Goal: Information Seeking & Learning: Learn about a topic

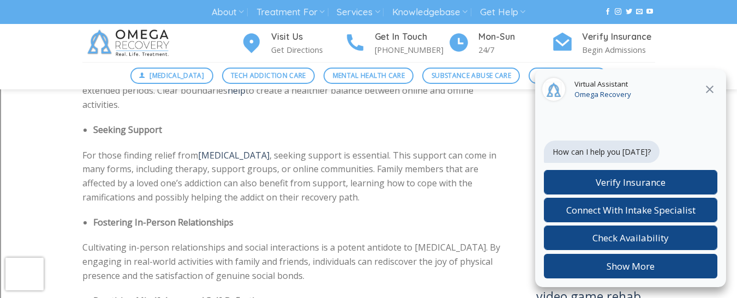
click at [710, 92] on icon at bounding box center [709, 89] width 13 height 13
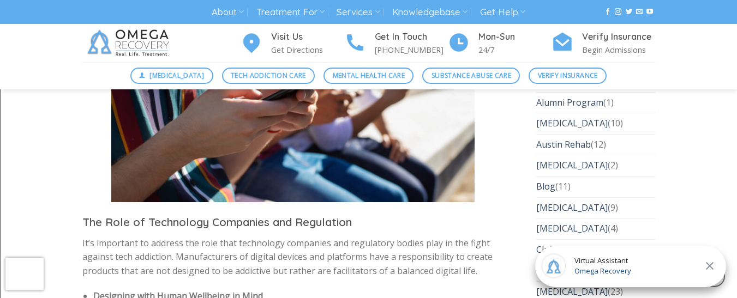
scroll to position [1963, 0]
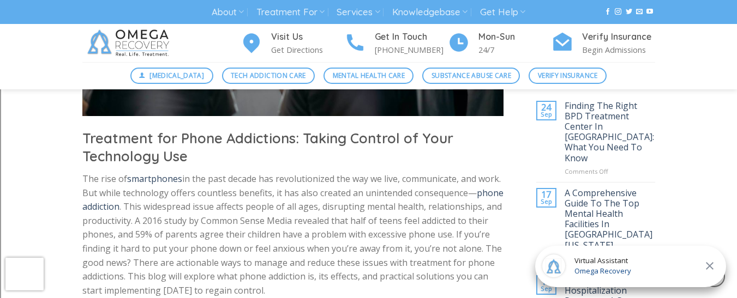
scroll to position [368, 0]
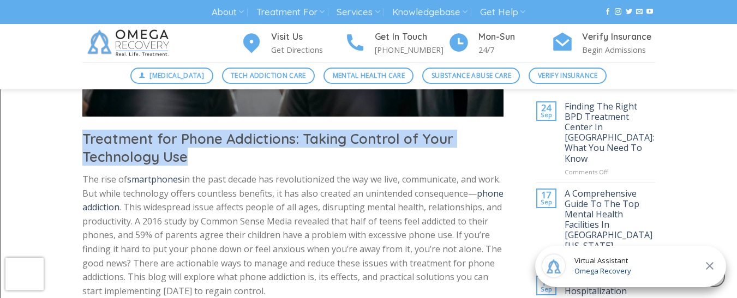
drag, startPoint x: 83, startPoint y: 140, endPoint x: 183, endPoint y: 158, distance: 101.4
click at [183, 158] on h2 "Treatment for Phone Addictions: Taking Control of Your Technology Use" at bounding box center [293, 148] width 422 height 37
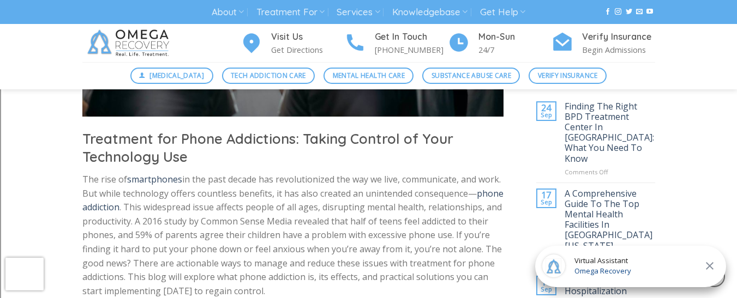
scroll to position [0, 0]
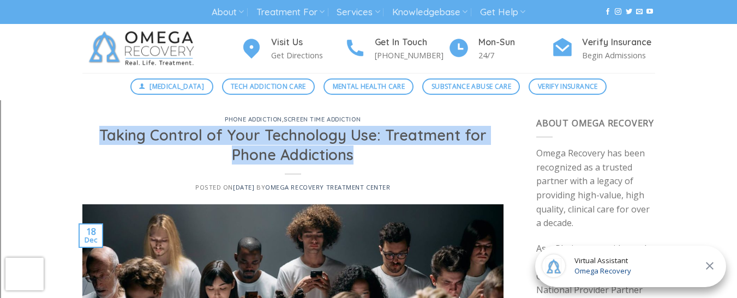
drag, startPoint x: 104, startPoint y: 137, endPoint x: 377, endPoint y: 151, distance: 273.1
click at [377, 151] on h1 "Taking Control of Your Technology Use: Treatment for Phone Addictions" at bounding box center [292, 145] width 395 height 39
copy h1 "Taking Control of Your Technology Use: Treatment for Phone Addictions"
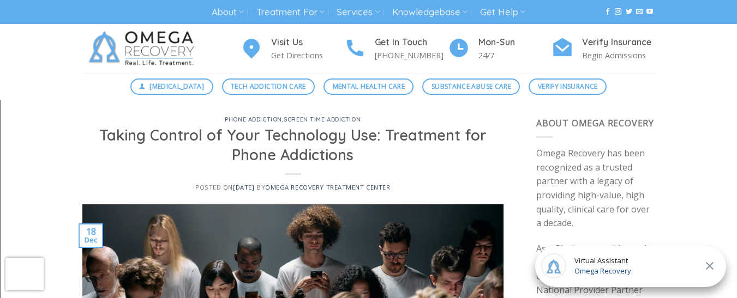
click at [425, 169] on div "phone addiction , screen time addiction Taking Control of Your Technology Use: …" at bounding box center [293, 161] width 422 height 88
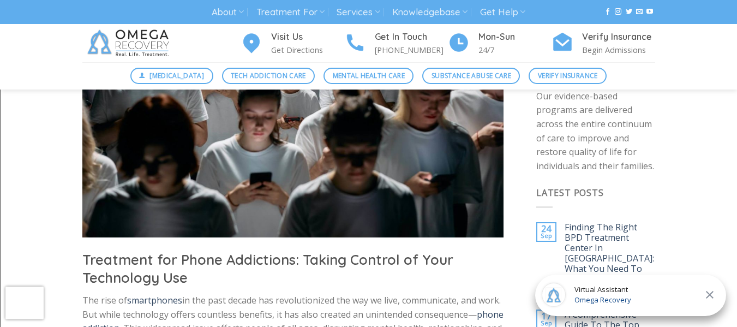
scroll to position [257, 0]
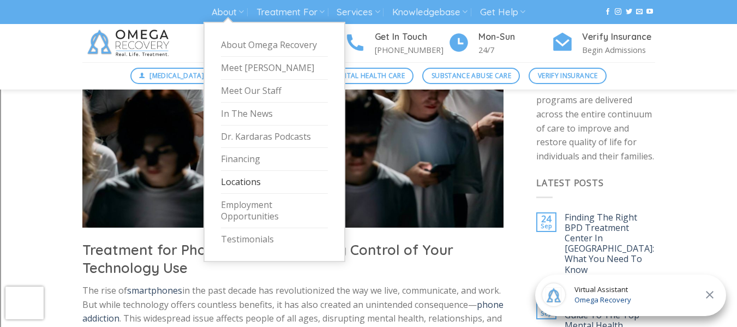
click at [267, 191] on link "Locations" at bounding box center [274, 182] width 107 height 23
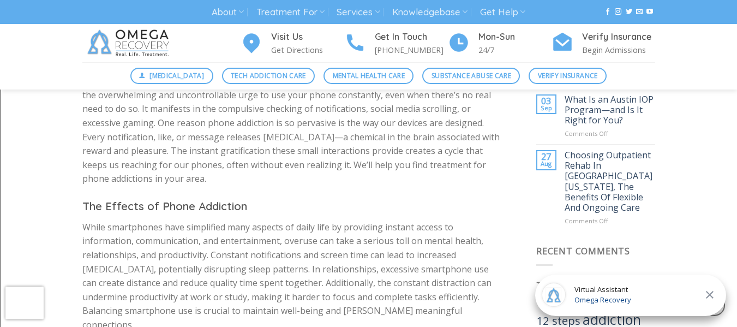
scroll to position [684, 0]
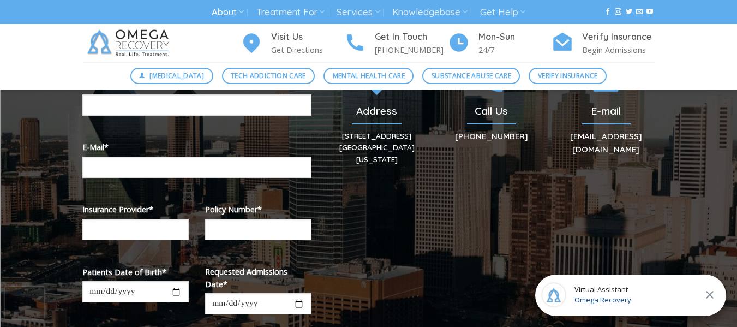
scroll to position [298, 0]
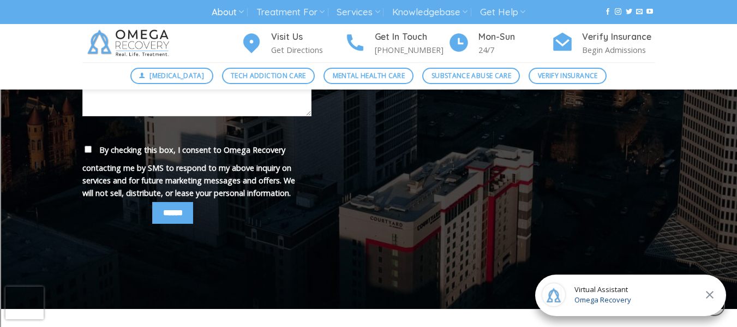
click at [736, 172] on html "Skip to content About About Omega Recovery Meet Dr. Kardaras Meet Our Staff In …" at bounding box center [368, 240] width 737 height 1668
